Goal: Transaction & Acquisition: Purchase product/service

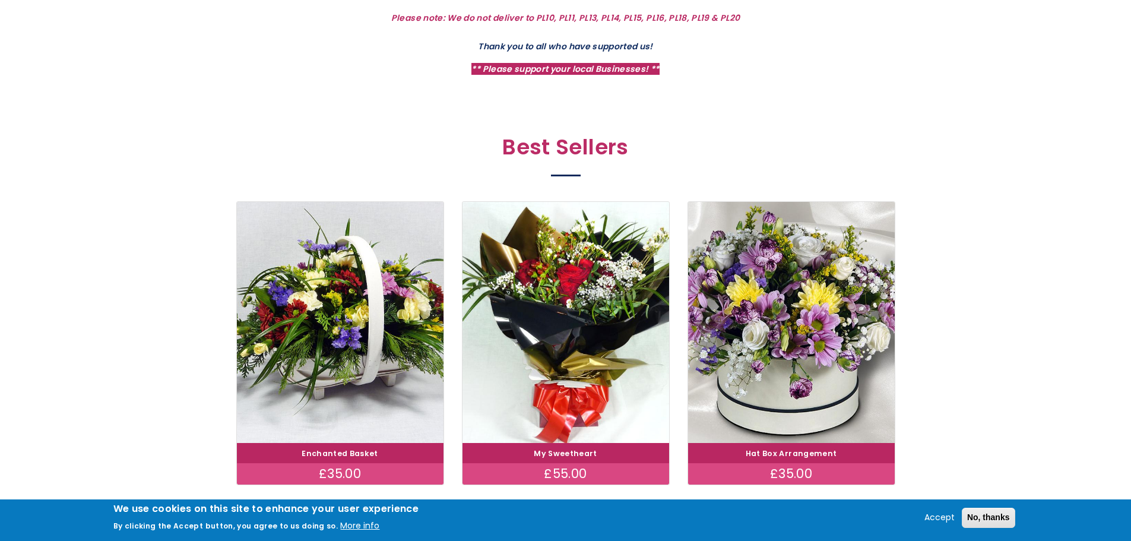
scroll to position [594, 0]
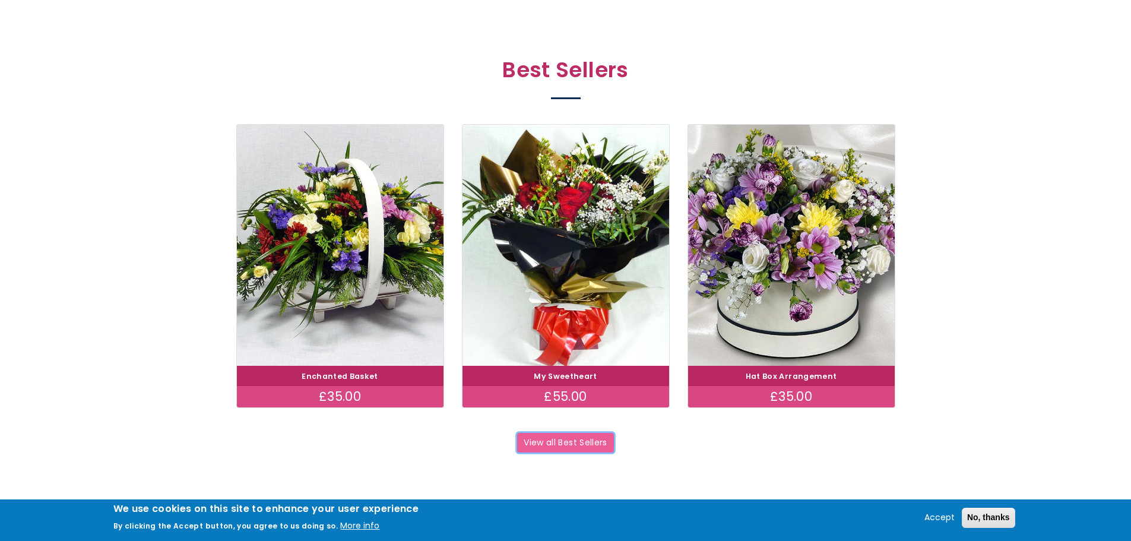
click at [564, 452] on link "View all Best Sellers" at bounding box center [565, 443] width 97 height 20
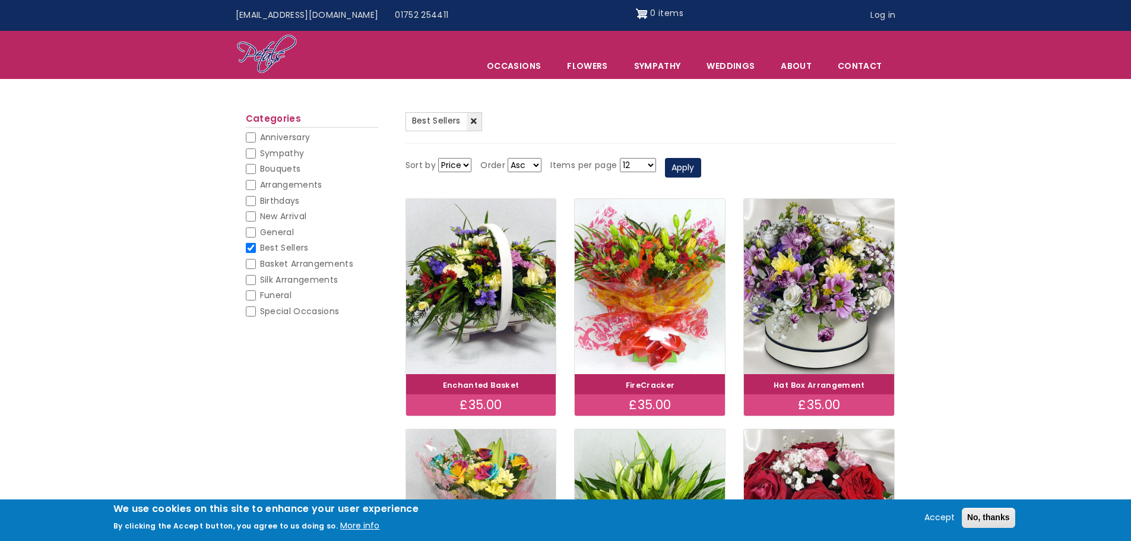
click at [250, 234] on input "General" at bounding box center [251, 232] width 10 height 10
checkbox input "false"
